Goal: Task Accomplishment & Management: Manage account settings

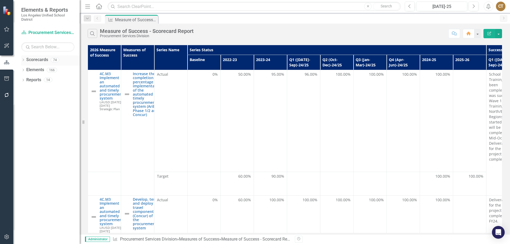
click at [23, 59] on div "Dropdown" at bounding box center [23, 60] width 4 height 5
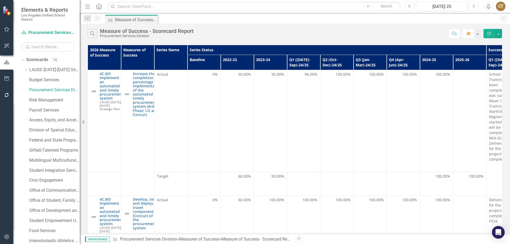
scroll to position [153, 0]
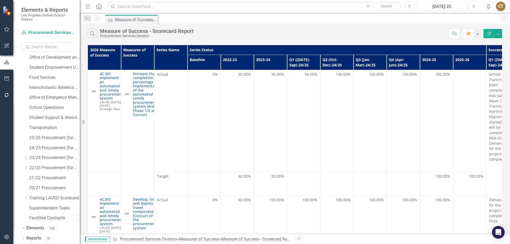
click at [46, 217] on link "Facilities Contracts" at bounding box center [54, 218] width 50 height 6
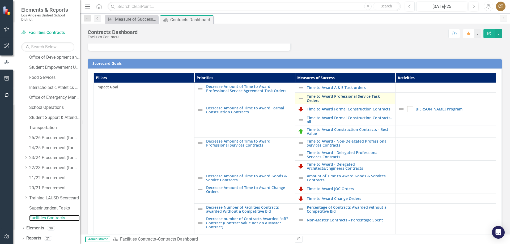
scroll to position [106, 0]
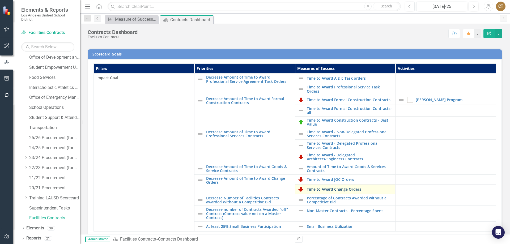
click at [323, 188] on link "Time to Award Change Orders" at bounding box center [350, 189] width 86 height 4
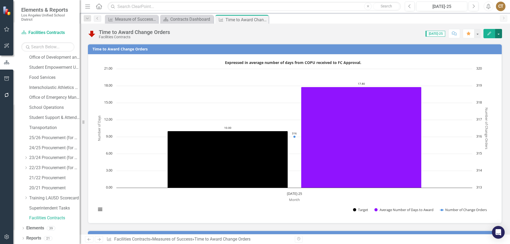
click at [498, 32] on button "button" at bounding box center [498, 33] width 7 height 9
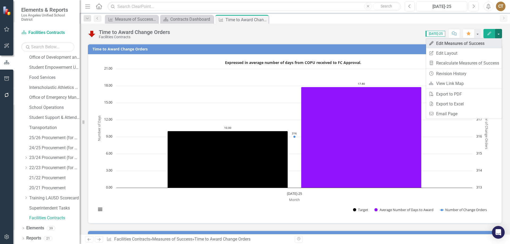
click at [449, 41] on link "Edit Edit Measures of Success" at bounding box center [464, 44] width 76 height 10
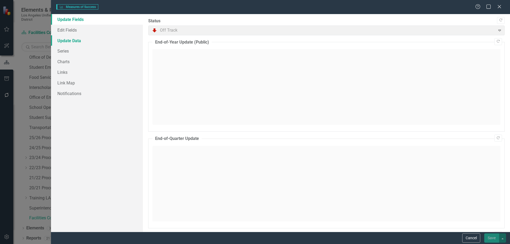
click at [72, 40] on link "Update Data" at bounding box center [97, 40] width 92 height 11
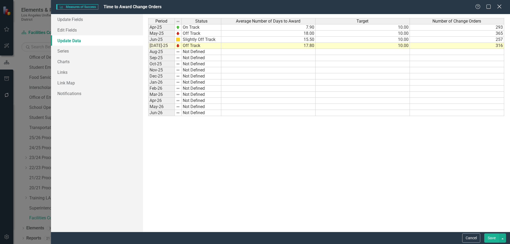
click at [499, 7] on icon at bounding box center [499, 7] width 4 height 4
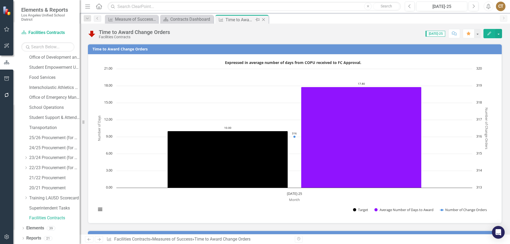
click at [264, 20] on icon "Close" at bounding box center [263, 20] width 5 height 4
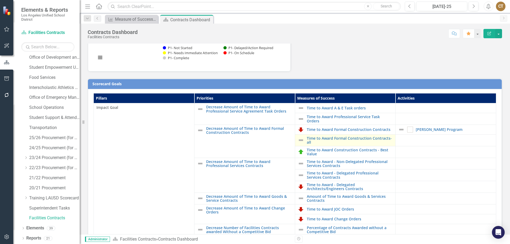
scroll to position [106, 0]
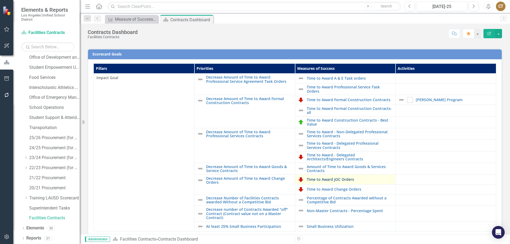
click at [322, 178] on link "Time to Award JOC Orders" at bounding box center [350, 179] width 86 height 4
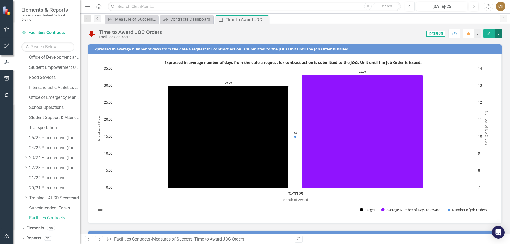
click at [499, 33] on button "button" at bounding box center [498, 33] width 7 height 9
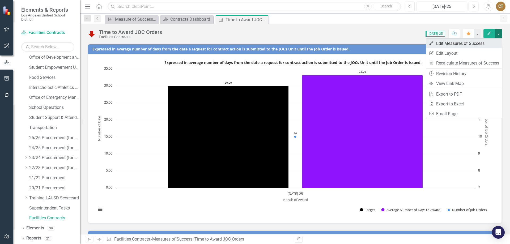
click at [460, 44] on link "Edit Edit Measures of Success" at bounding box center [464, 44] width 76 height 10
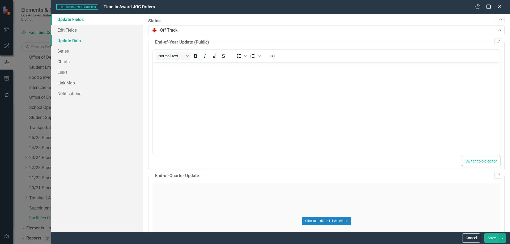
click at [69, 38] on link "Update Data" at bounding box center [97, 40] width 92 height 11
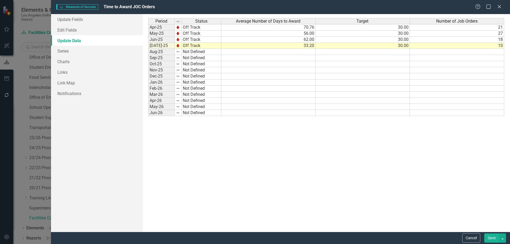
click at [482, 45] on td "10" at bounding box center [457, 46] width 94 height 6
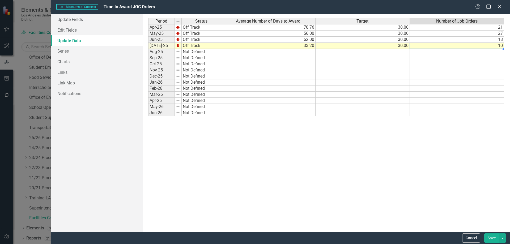
type textarea "11"
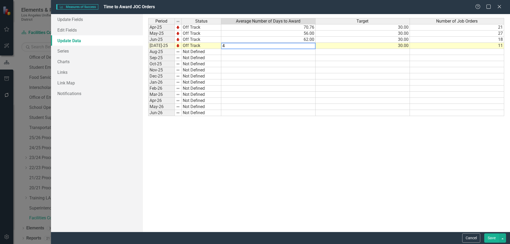
type textarea "42"
click at [491, 238] on button "Save" at bounding box center [491, 237] width 15 height 9
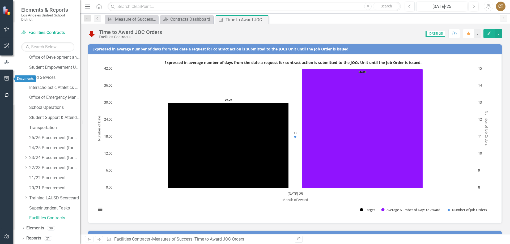
click at [5, 78] on icon "button" at bounding box center [6, 78] width 5 height 4
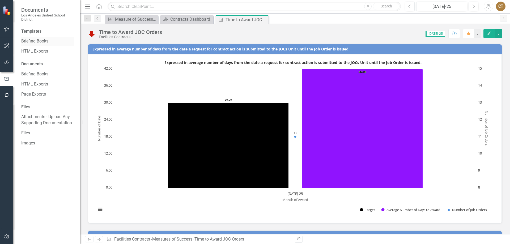
click at [36, 39] on link "Briefing Books" at bounding box center [47, 41] width 53 height 6
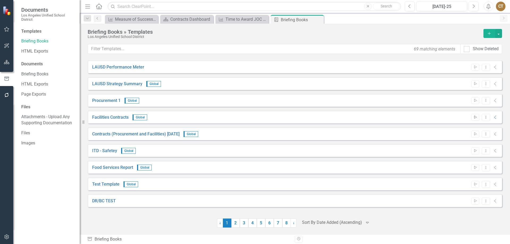
click at [474, 117] on icon "Start" at bounding box center [475, 117] width 4 height 3
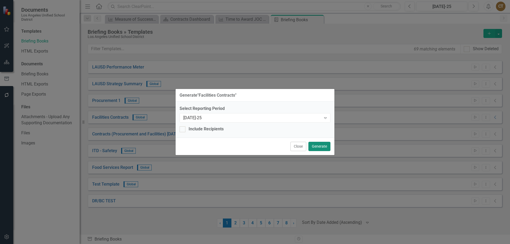
click at [317, 145] on button "Generate" at bounding box center [319, 146] width 22 height 9
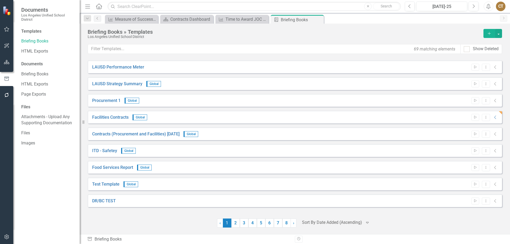
click at [502, 4] on div "CT" at bounding box center [501, 7] width 10 height 10
click at [475, 76] on link "Logout Log Out" at bounding box center [484, 77] width 42 height 10
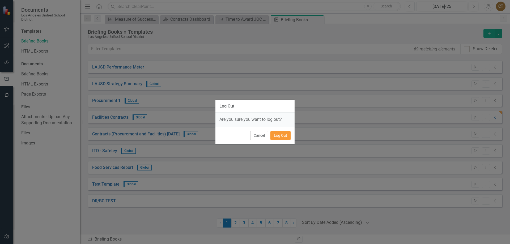
click at [280, 134] on button "Log Out" at bounding box center [280, 135] width 20 height 9
